Goal: Task Accomplishment & Management: Manage account settings

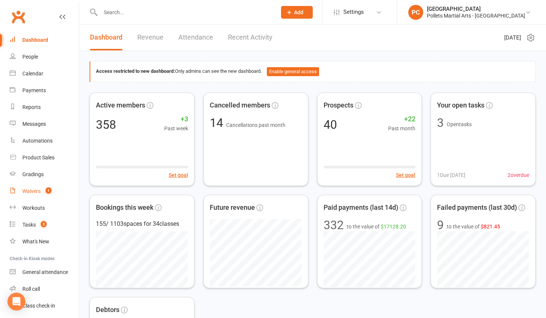
click at [28, 187] on link "Waivers 1" at bounding box center [44, 191] width 69 height 17
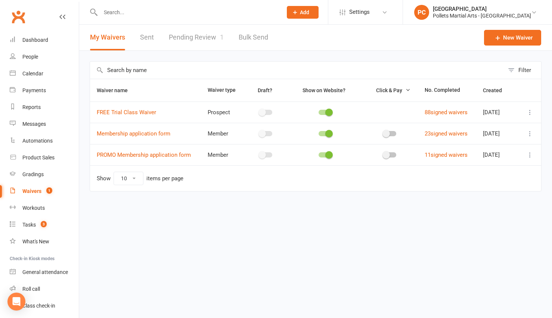
click at [201, 33] on link "Pending Review 1" at bounding box center [196, 38] width 55 height 26
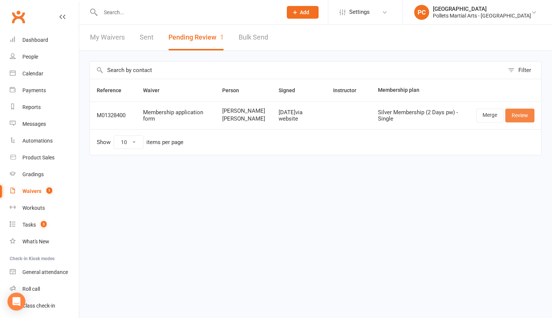
click at [512, 122] on link "Review" at bounding box center [519, 115] width 29 height 13
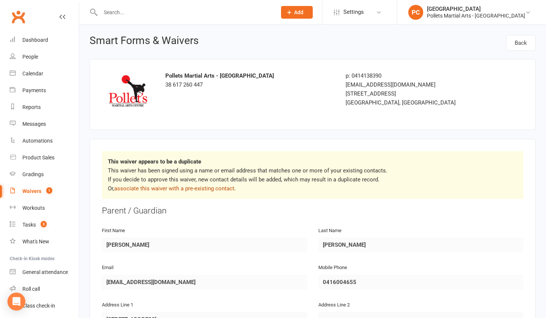
click at [192, 187] on link "associate this waiver with a pre-existing contact" at bounding box center [174, 188] width 120 height 7
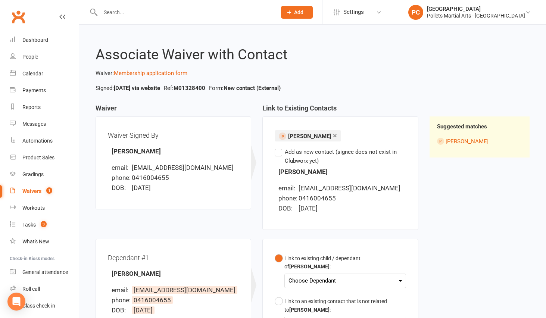
scroll to position [87, 0]
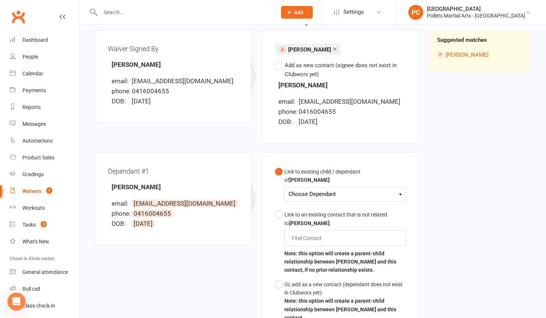
click at [366, 189] on div "Choose Dependant" at bounding box center [345, 194] width 113 height 10
click at [329, 209] on link "[PERSON_NAME]" at bounding box center [326, 212] width 74 height 16
click at [311, 187] on div "[PERSON_NAME] [PERSON_NAME]" at bounding box center [345, 194] width 121 height 15
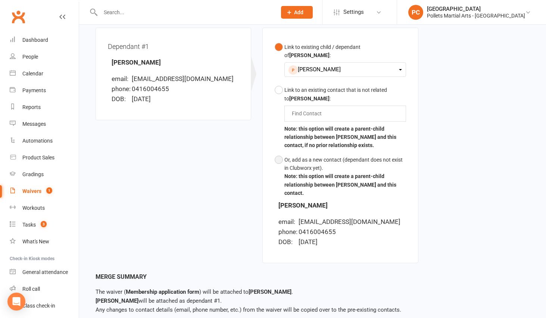
click at [310, 156] on div "Or, add as a new contact (dependant does not exist in Clubworx yet)." at bounding box center [345, 164] width 121 height 17
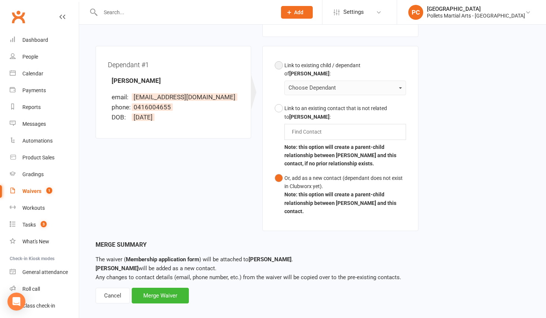
click at [294, 69] on div "Link to existing child / dependant of [PERSON_NAME] :" at bounding box center [345, 69] width 121 height 17
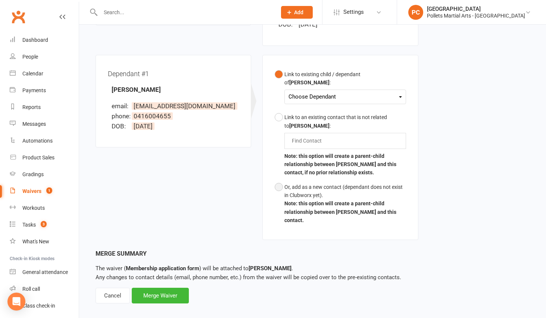
click at [301, 183] on div "Or, add as a new contact (dependant does not exist in Clubworx yet)." at bounding box center [345, 191] width 121 height 17
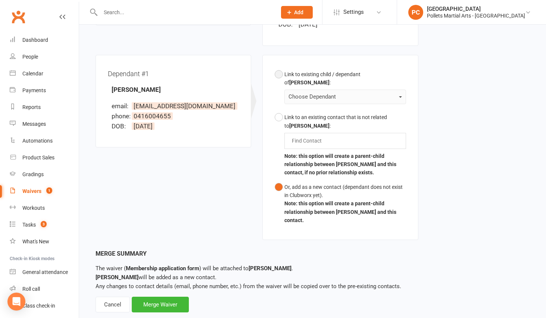
click at [308, 72] on div "Link to existing child / dependant of [PERSON_NAME] :" at bounding box center [345, 78] width 121 height 17
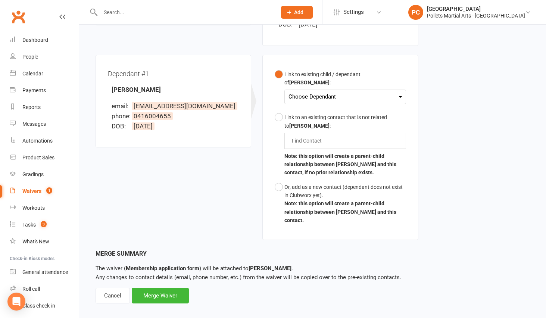
click at [335, 92] on div "Choose Dependant" at bounding box center [345, 97] width 113 height 10
click at [327, 108] on link "[PERSON_NAME]" at bounding box center [326, 114] width 74 height 16
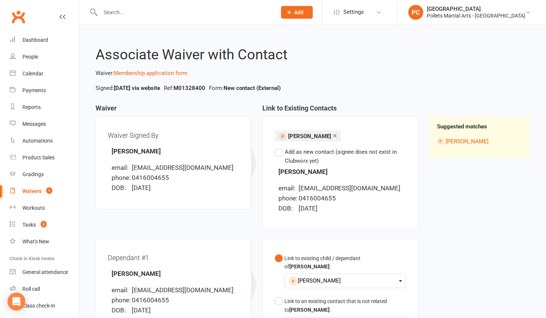
scroll to position [243, 0]
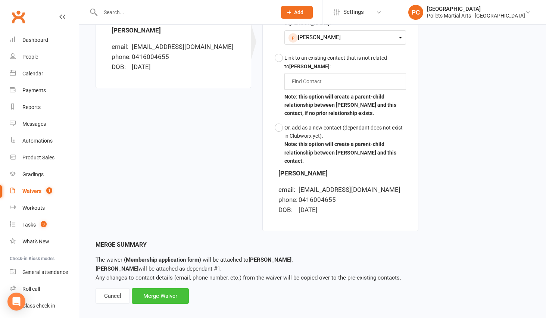
click at [169, 291] on div "Merge Waiver" at bounding box center [160, 296] width 57 height 16
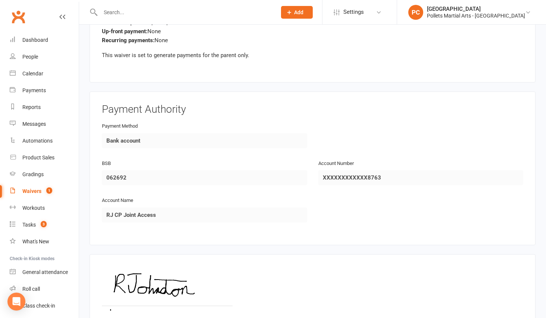
scroll to position [1011, 0]
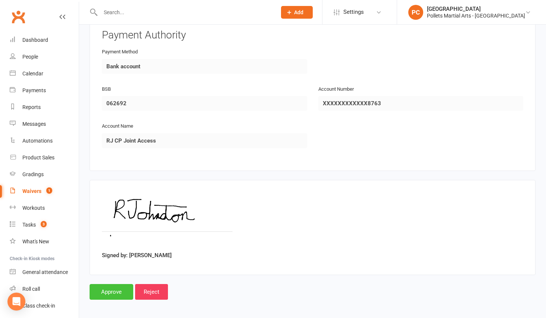
click at [109, 289] on input "Approve" at bounding box center [112, 292] width 44 height 16
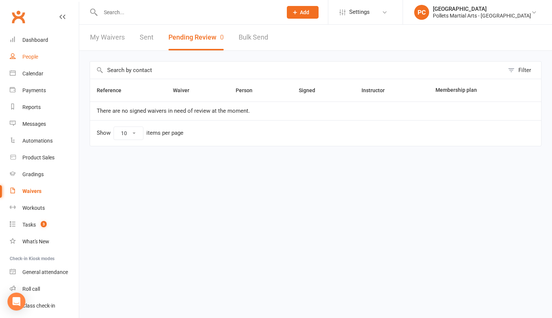
click at [32, 49] on link "People" at bounding box center [44, 57] width 69 height 17
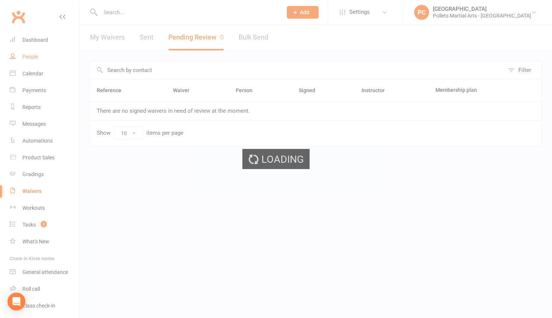
select select "100"
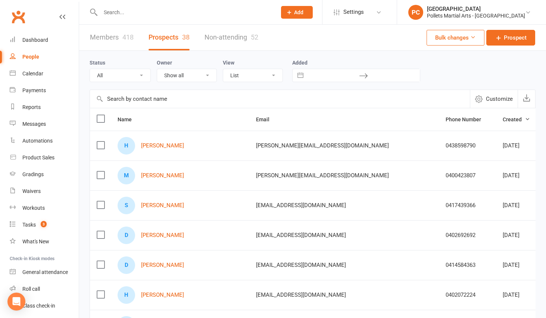
click at [114, 38] on link "Members 418" at bounding box center [112, 38] width 44 height 26
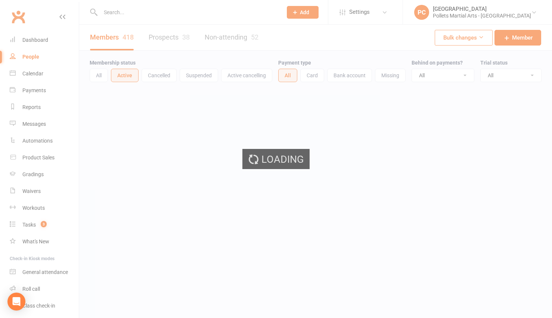
select select "100"
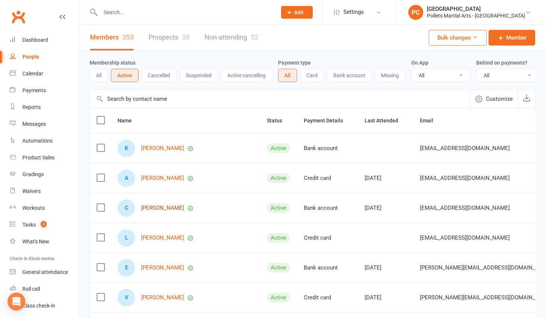
click at [173, 211] on link "[PERSON_NAME]" at bounding box center [162, 208] width 43 height 6
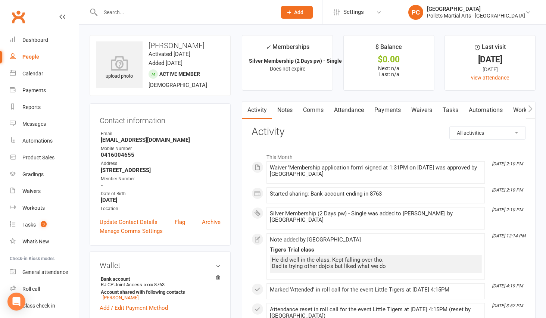
click at [385, 106] on link "Payments" at bounding box center [387, 110] width 37 height 17
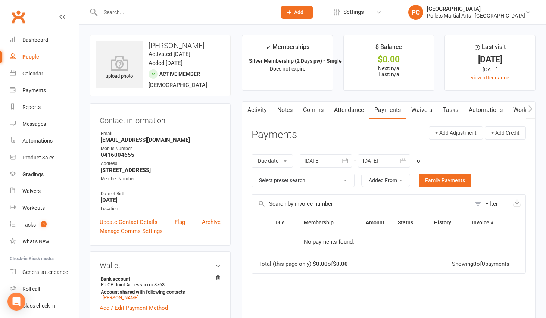
click at [385, 106] on link "Payments" at bounding box center [387, 110] width 37 height 17
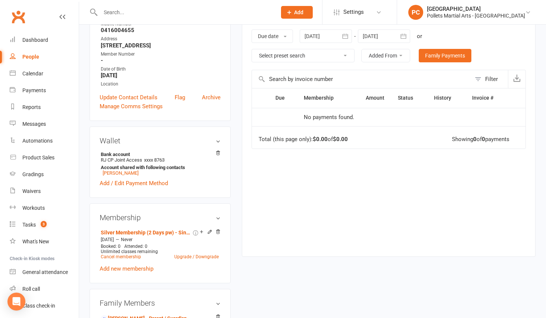
scroll to position [134, 0]
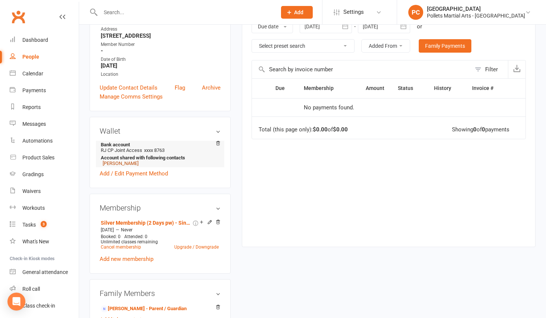
click at [115, 164] on link "[PERSON_NAME]" at bounding box center [121, 164] width 36 height 6
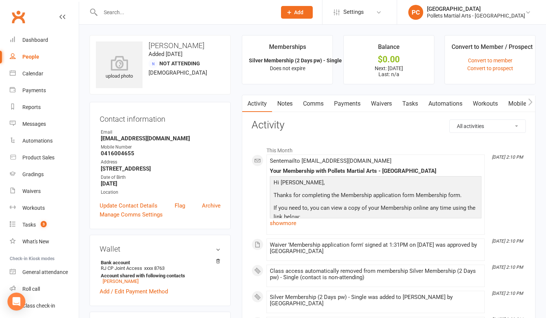
click at [351, 101] on link "Payments" at bounding box center [347, 103] width 37 height 17
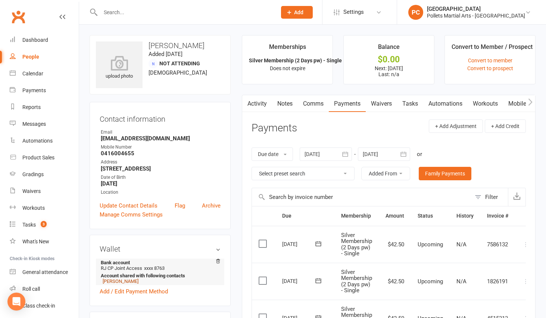
click at [121, 280] on link "[PERSON_NAME]" at bounding box center [121, 282] width 36 height 6
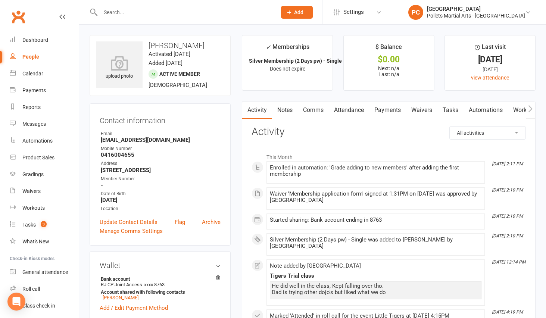
click at [532, 108] on icon "button" at bounding box center [531, 108] width 4 height 7
click at [423, 108] on link "Mobile App" at bounding box center [421, 110] width 40 height 17
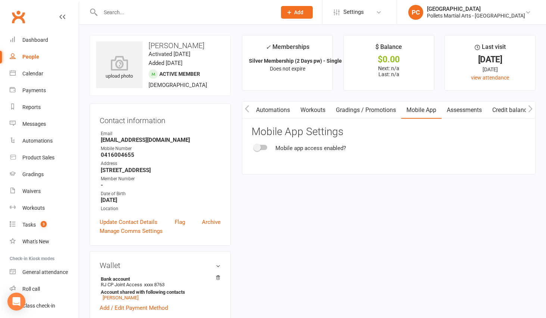
click at [260, 148] on span at bounding box center [257, 147] width 7 height 7
click at [255, 146] on input "checkbox" at bounding box center [255, 146] width 0 height 0
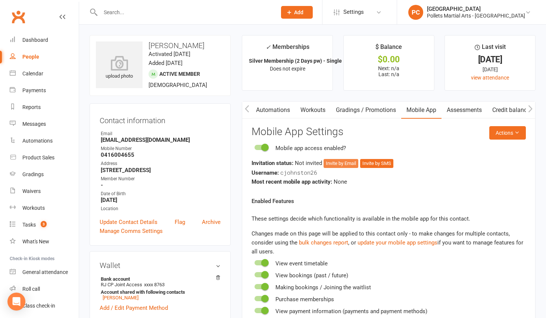
click at [346, 165] on button "Invite by Email" at bounding box center [341, 163] width 35 height 9
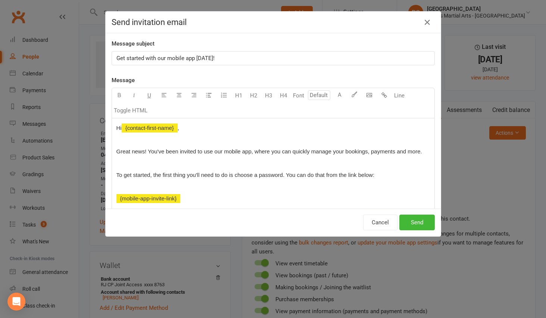
scroll to position [0, 213]
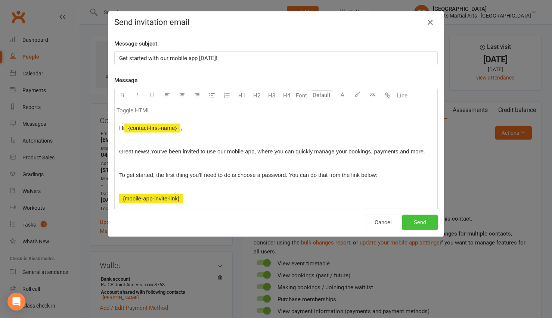
click at [412, 224] on button "Send" at bounding box center [419, 223] width 35 height 16
